Goal: Task Accomplishment & Management: Contribute content

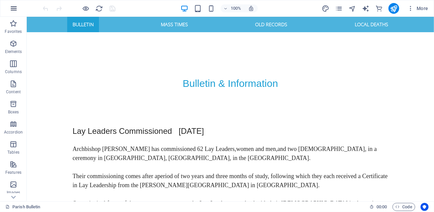
click at [15, 7] on icon "button" at bounding box center [14, 8] width 8 height 8
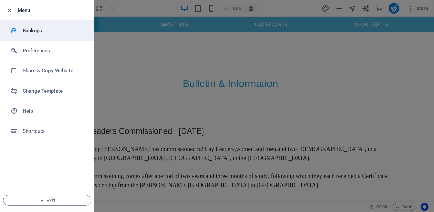
click at [33, 30] on h6 "Backups" at bounding box center [54, 30] width 62 height 8
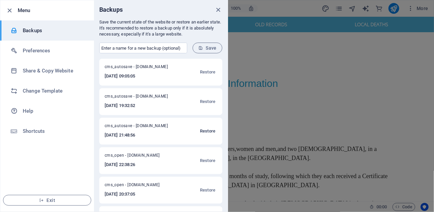
click at [206, 130] on span "Restore" at bounding box center [207, 131] width 15 height 8
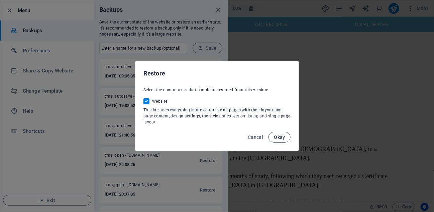
click at [278, 134] on span "Okay" at bounding box center [279, 136] width 11 height 5
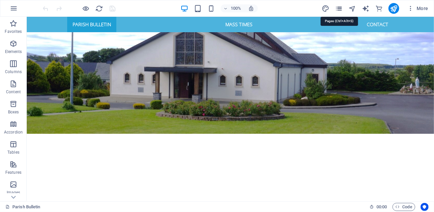
click at [339, 8] on icon "pages" at bounding box center [339, 9] width 8 height 8
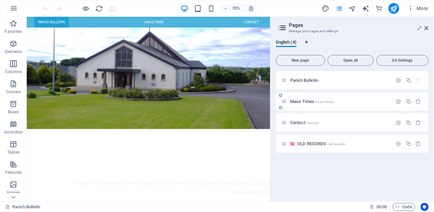
click at [306, 100] on span "Mass Times /mass-times" at bounding box center [313, 101] width 44 height 5
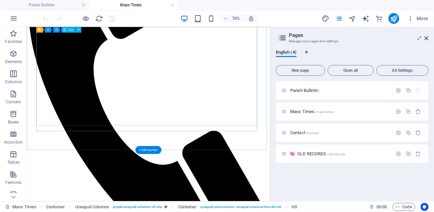
scroll to position [372, 0]
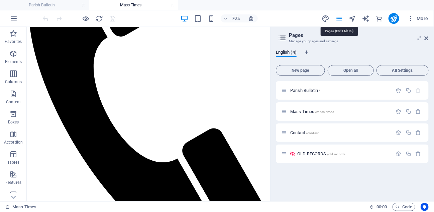
click at [338, 18] on icon "pages" at bounding box center [339, 19] width 8 height 8
click at [305, 90] on span "Parish Bulletin /" at bounding box center [306, 90] width 30 height 5
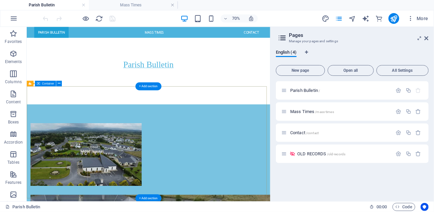
scroll to position [262, 0]
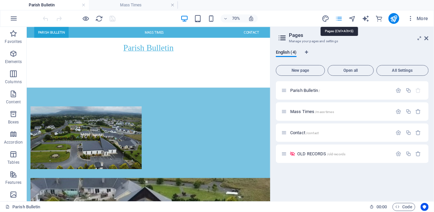
click at [340, 19] on icon "pages" at bounding box center [339, 19] width 8 height 8
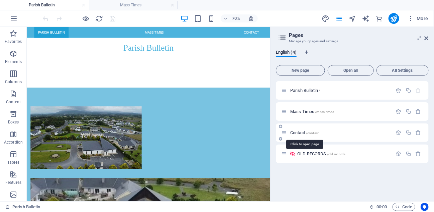
click at [300, 131] on span "Contact /contact" at bounding box center [305, 132] width 28 height 5
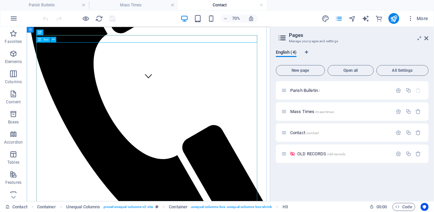
scroll to position [201, 0]
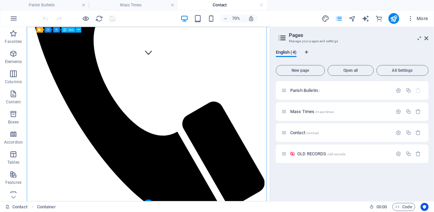
drag, startPoint x: 136, startPoint y: 226, endPoint x: 108, endPoint y: 166, distance: 65.8
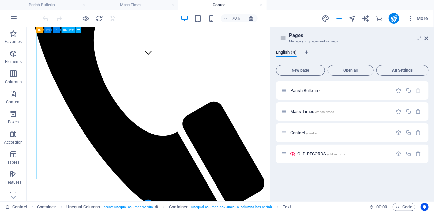
drag, startPoint x: 134, startPoint y: 225, endPoint x: 119, endPoint y: 179, distance: 47.5
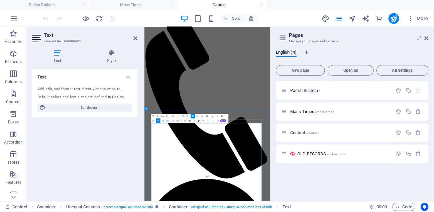
scroll to position [67, 0]
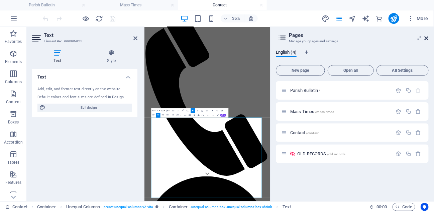
drag, startPoint x: 427, startPoint y: 37, endPoint x: 321, endPoint y: 24, distance: 106.5
click at [427, 36] on icon at bounding box center [427, 37] width 4 height 5
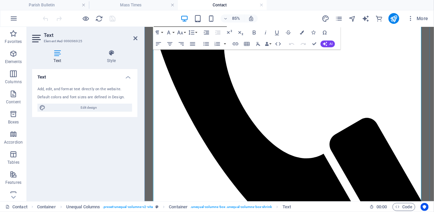
scroll to position [201, 0]
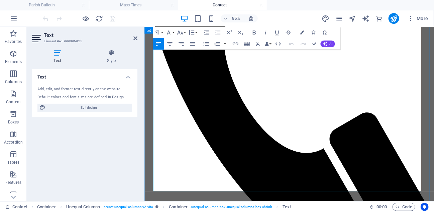
drag, startPoint x: 257, startPoint y: 198, endPoint x: 154, endPoint y: 100, distance: 142.5
copy div "Is there any money in the parish account? What was the selling price of the Par…"
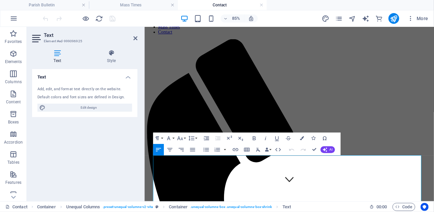
scroll to position [0, 0]
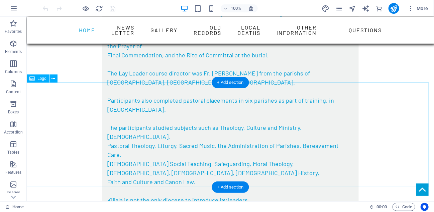
scroll to position [550, 0]
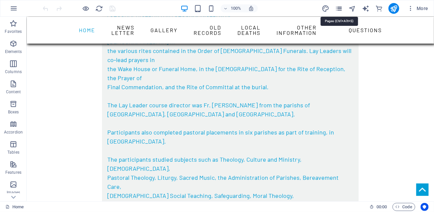
click at [341, 8] on icon "pages" at bounding box center [339, 9] width 8 height 8
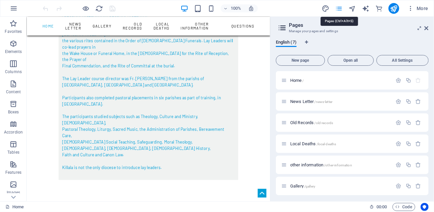
scroll to position [591, 0]
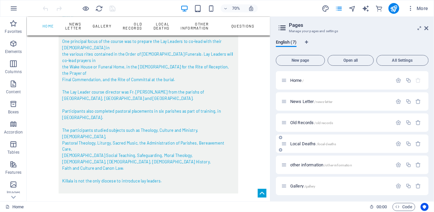
click at [305, 144] on span "Local Deaths /local-deaths" at bounding box center [314, 143] width 46 height 5
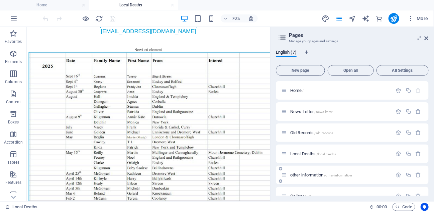
scroll to position [33, 0]
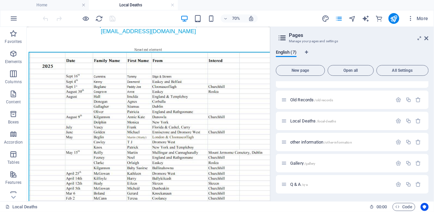
click at [311, 142] on span "other information /other-information" at bounding box center [322, 141] width 62 height 5
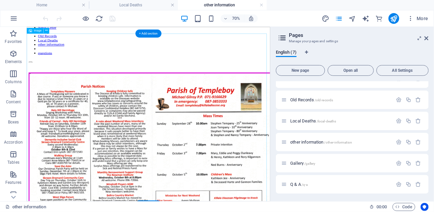
scroll to position [870, 0]
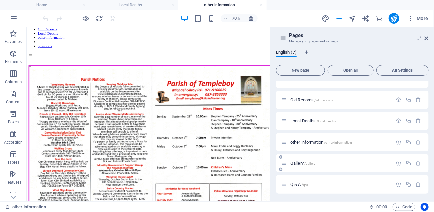
click at [298, 162] on span "Gallery /gallery" at bounding box center [303, 162] width 25 height 5
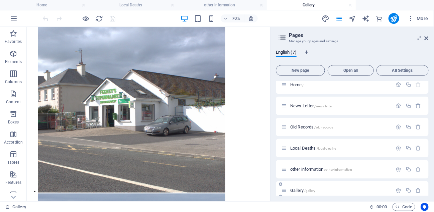
scroll to position [33, 0]
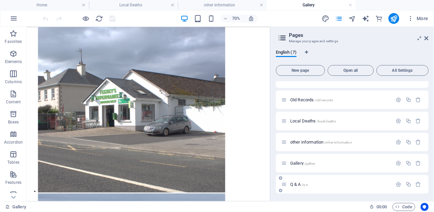
click at [297, 182] on span "Q & A /q-a" at bounding box center [299, 183] width 17 height 5
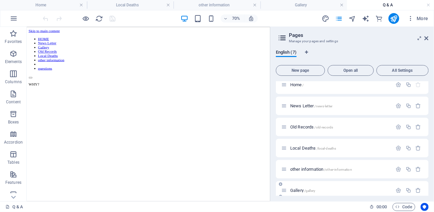
scroll to position [0, 0]
click at [296, 83] on span "Home /" at bounding box center [298, 84] width 14 height 5
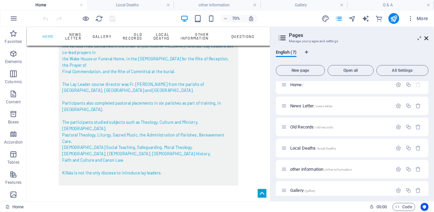
click at [426, 39] on icon at bounding box center [427, 37] width 4 height 5
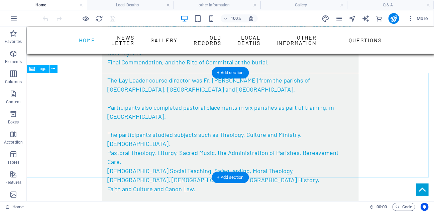
scroll to position [573, 0]
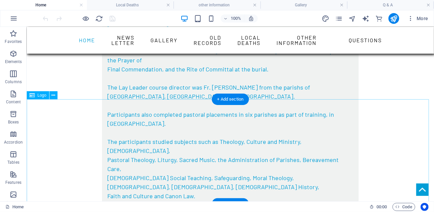
select select "px"
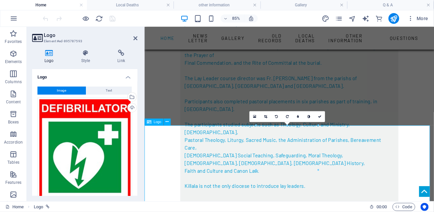
scroll to position [602, 0]
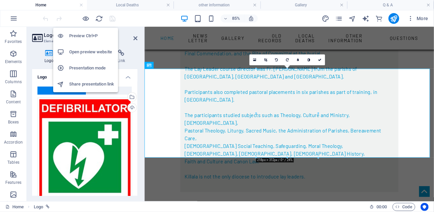
click at [81, 36] on h6 "Preview Ctrl+P" at bounding box center [91, 36] width 45 height 8
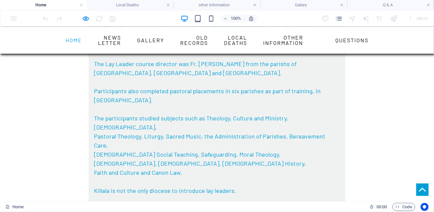
scroll to position [596, 0]
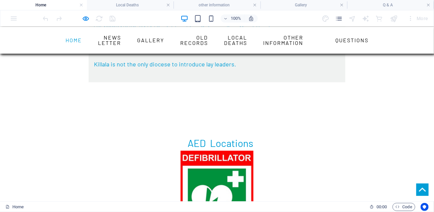
scroll to position [747, 0]
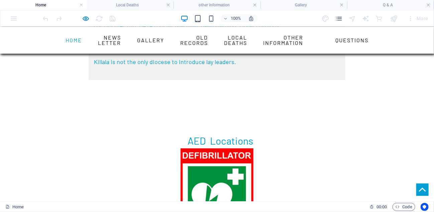
scroll to position [680, 0]
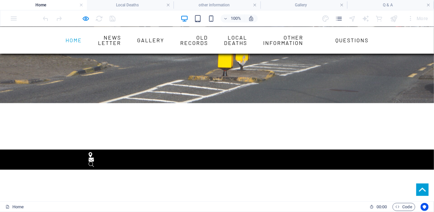
scroll to position [134, 0]
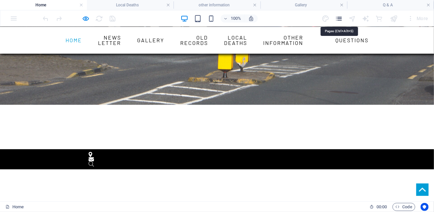
click at [340, 18] on icon "pages" at bounding box center [339, 19] width 8 height 8
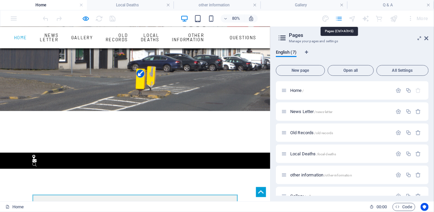
scroll to position [148, 0]
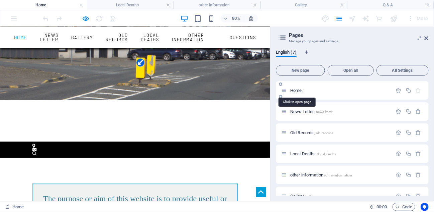
click at [299, 90] on span "Home /" at bounding box center [298, 90] width 14 height 5
click at [428, 38] on icon at bounding box center [427, 37] width 4 height 5
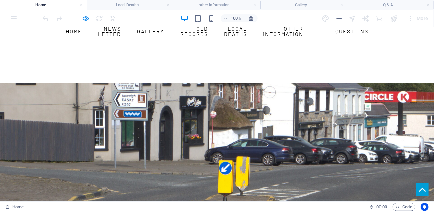
scroll to position [0, 0]
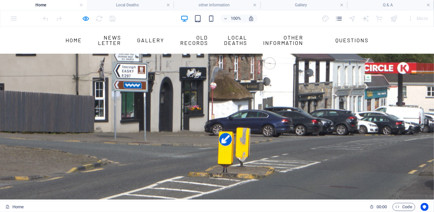
click at [85, 38] on link "HOME" at bounding box center [74, 39] width 22 height 11
click at [124, 37] on link "News Letter" at bounding box center [109, 40] width 28 height 16
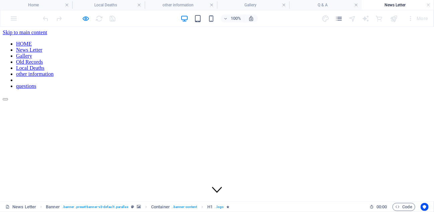
click at [197, 40] on nav "HOME News Letter Gallery Old Records Local Deaths other information questions" at bounding box center [217, 64] width 429 height 48
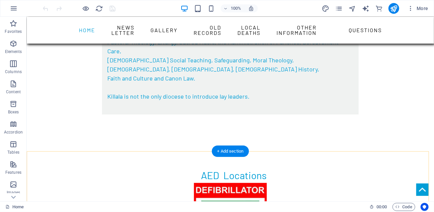
scroll to position [669, 0]
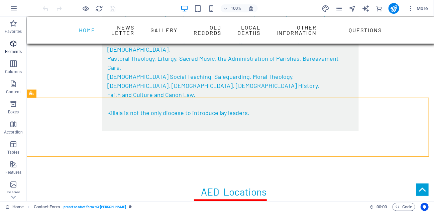
click at [13, 45] on icon "button" at bounding box center [13, 43] width 8 height 8
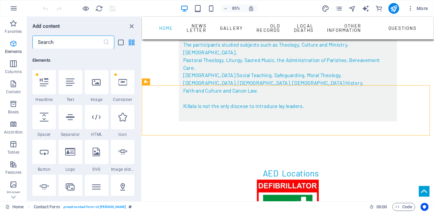
scroll to position [71, 0]
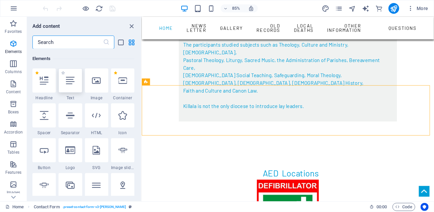
click at [70, 82] on icon at bounding box center [70, 80] width 9 height 9
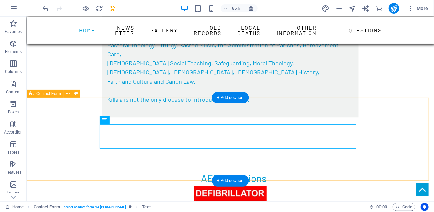
scroll to position [669, 0]
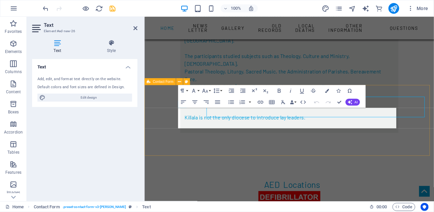
scroll to position [683, 0]
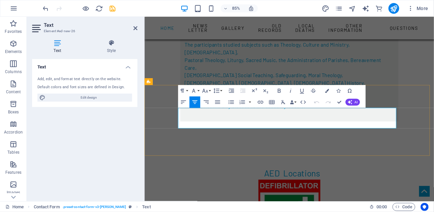
drag, startPoint x: 346, startPoint y: 136, endPoint x: 279, endPoint y: 139, distance: 66.6
click at [327, 92] on icon "button" at bounding box center [327, 91] width 4 height 4
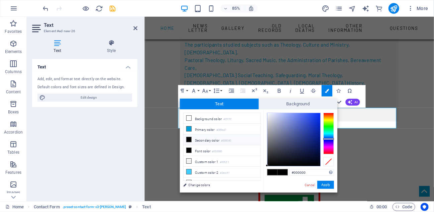
click at [329, 139] on div at bounding box center [329, 133] width 11 height 42
click at [327, 185] on button "Apply" at bounding box center [326, 184] width 17 height 8
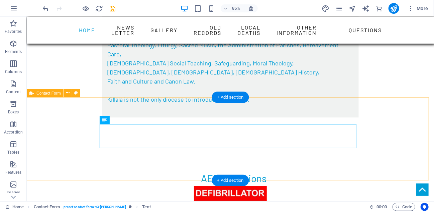
scroll to position [670, 0]
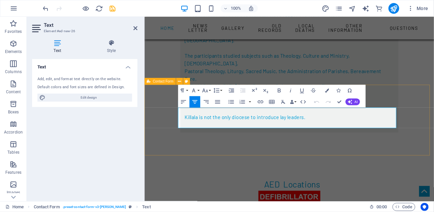
scroll to position [683, 0]
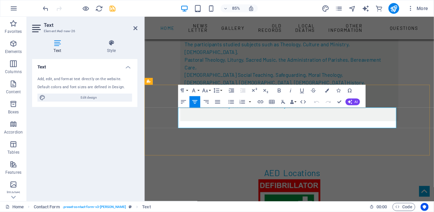
drag, startPoint x: 344, startPoint y: 135, endPoint x: 279, endPoint y: 138, distance: 65.0
click at [327, 91] on icon "button" at bounding box center [327, 90] width 4 height 4
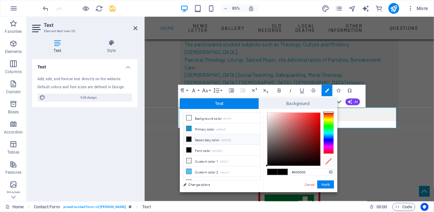
click at [329, 141] on div at bounding box center [329, 133] width 11 height 42
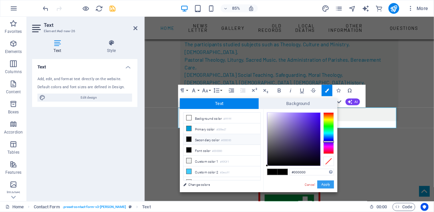
click at [326, 184] on button "Apply" at bounding box center [326, 184] width 17 height 8
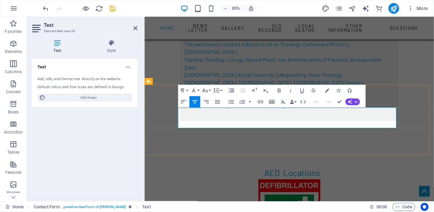
drag, startPoint x: 415, startPoint y: 128, endPoint x: 211, endPoint y: 129, distance: 204.8
click at [326, 91] on icon "button" at bounding box center [327, 90] width 4 height 4
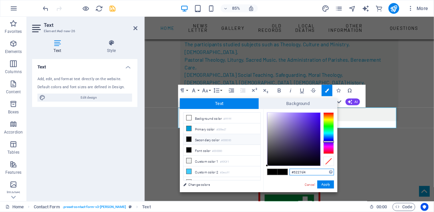
click at [311, 121] on div at bounding box center [294, 138] width 53 height 53
click at [327, 186] on button "Apply" at bounding box center [326, 184] width 17 height 8
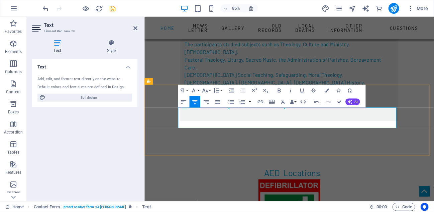
drag, startPoint x: 417, startPoint y: 128, endPoint x: 209, endPoint y: 129, distance: 208.2
click at [198, 91] on button "Font Family" at bounding box center [194, 90] width 11 height 11
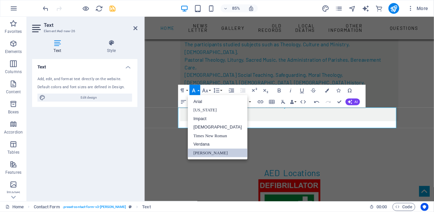
scroll to position [0, 0]
click at [199, 128] on link "[DEMOGRAPHIC_DATA]" at bounding box center [218, 127] width 60 height 9
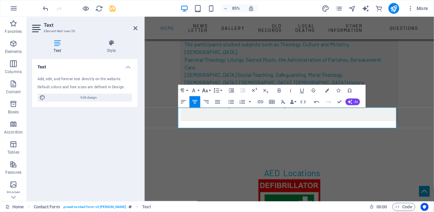
click at [208, 92] on icon "button" at bounding box center [205, 90] width 6 height 4
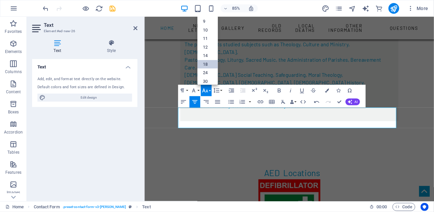
click at [206, 62] on link "18" at bounding box center [207, 64] width 20 height 9
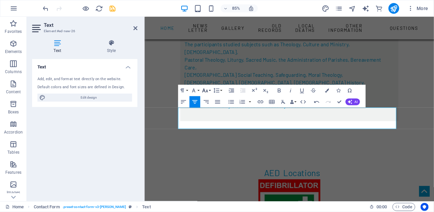
click at [206, 91] on icon "button" at bounding box center [205, 90] width 7 height 7
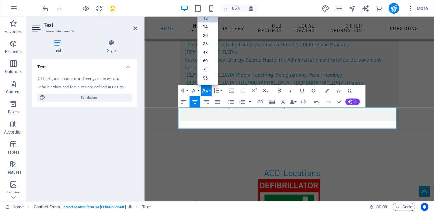
scroll to position [54, 0]
click at [205, 26] on link "24" at bounding box center [207, 27] width 20 height 9
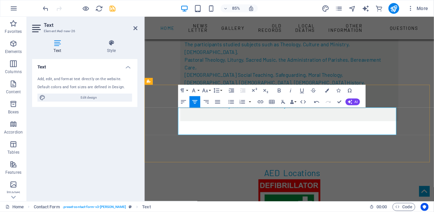
drag, startPoint x: 376, startPoint y: 141, endPoint x: 315, endPoint y: 147, distance: 61.5
click at [326, 92] on icon "button" at bounding box center [327, 90] width 4 height 4
type input "#000000"
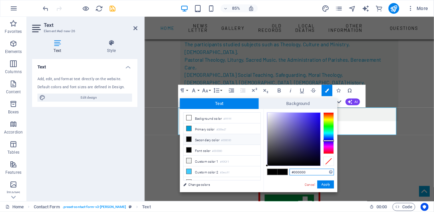
click at [329, 140] on div at bounding box center [329, 133] width 11 height 42
click at [325, 184] on button "Apply" at bounding box center [326, 184] width 17 height 8
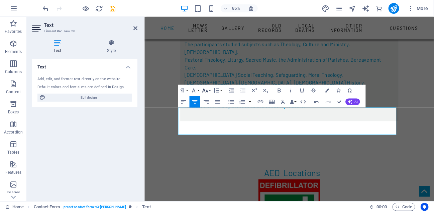
click at [208, 91] on icon "button" at bounding box center [205, 90] width 6 height 4
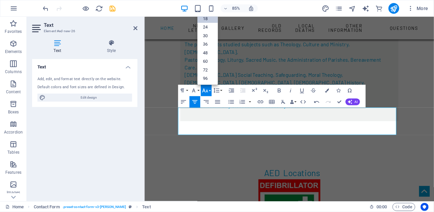
click at [206, 18] on link "18" at bounding box center [207, 18] width 20 height 9
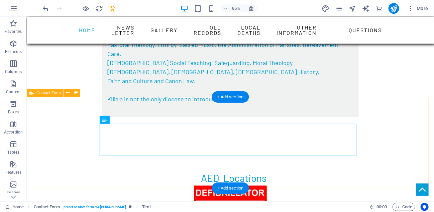
scroll to position [670, 0]
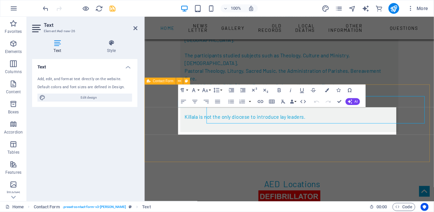
scroll to position [683, 0]
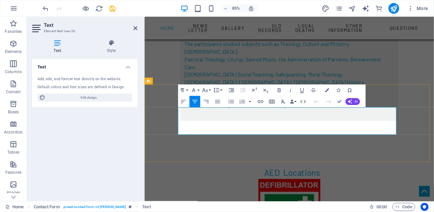
drag, startPoint x: 379, startPoint y: 142, endPoint x: 310, endPoint y: 146, distance: 69.1
click at [207, 90] on icon "button" at bounding box center [205, 90] width 6 height 4
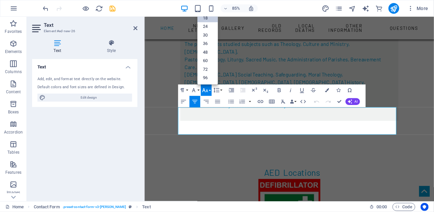
scroll to position [54, 0]
click at [209, 25] on link "24" at bounding box center [207, 27] width 20 height 9
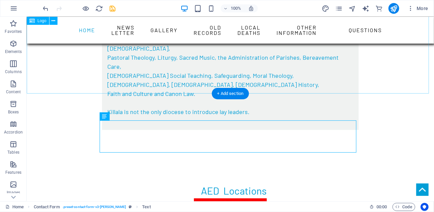
scroll to position [704, 0]
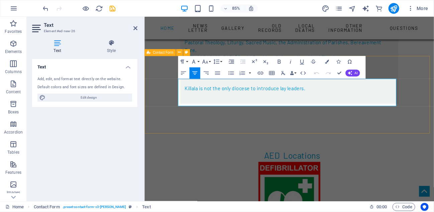
scroll to position [717, 0]
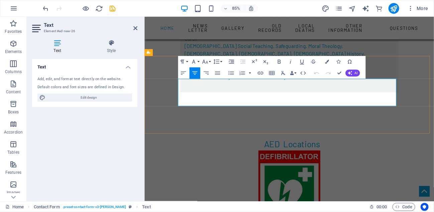
drag, startPoint x: 392, startPoint y: 107, endPoint x: 299, endPoint y: 111, distance: 92.8
click at [198, 63] on button "Font Family" at bounding box center [194, 61] width 11 height 11
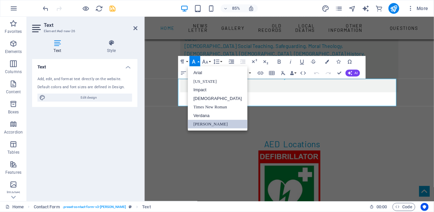
scroll to position [0, 0]
click at [198, 98] on link "[DEMOGRAPHIC_DATA]" at bounding box center [218, 98] width 60 height 9
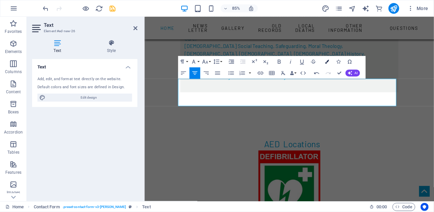
click at [327, 62] on icon "button" at bounding box center [327, 62] width 4 height 4
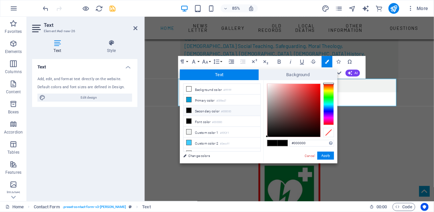
click at [327, 111] on div at bounding box center [329, 104] width 11 height 42
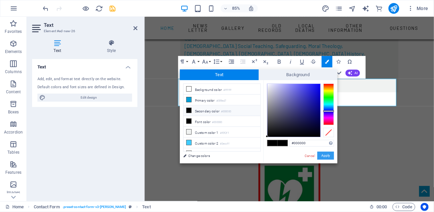
click at [325, 155] on button "Apply" at bounding box center [326, 155] width 17 height 8
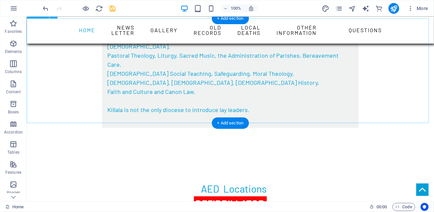
scroll to position [669, 0]
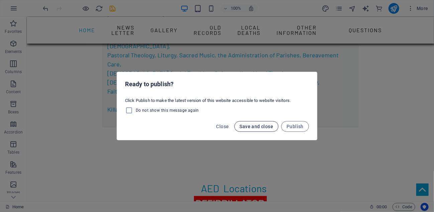
click at [254, 125] on span "Save and close" at bounding box center [257, 126] width 34 height 5
